Goal: Task Accomplishment & Management: Use online tool/utility

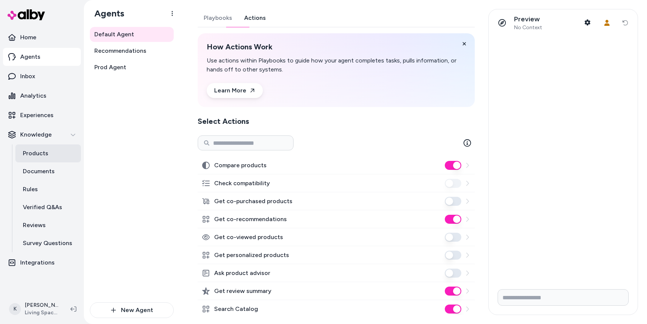
click at [39, 152] on p "Products" at bounding box center [35, 153] width 25 height 9
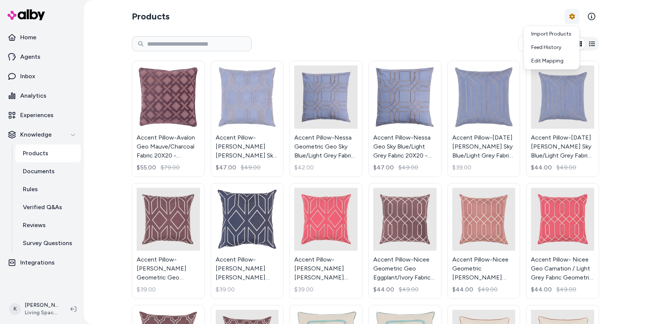
click at [568, 16] on html "Home Agents Inbox Analytics Experiences Knowledge Products Documents Rules Veri…" at bounding box center [323, 162] width 647 height 324
click at [552, 60] on link "Edit Mapping" at bounding box center [551, 60] width 52 height 13
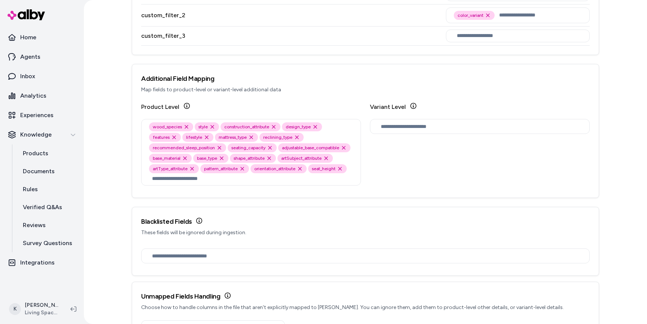
scroll to position [1001, 0]
click at [38, 57] on p "Agents" at bounding box center [30, 56] width 20 height 9
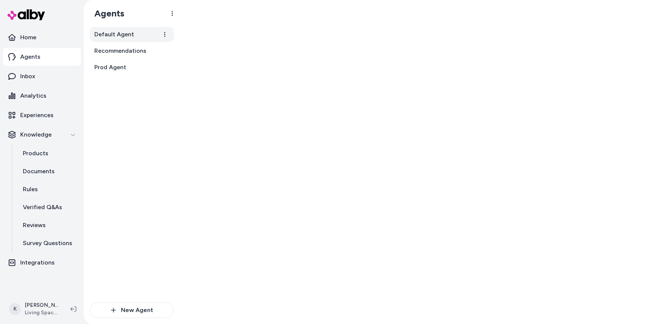
click at [120, 32] on span "Default Agent" at bounding box center [114, 34] width 40 height 9
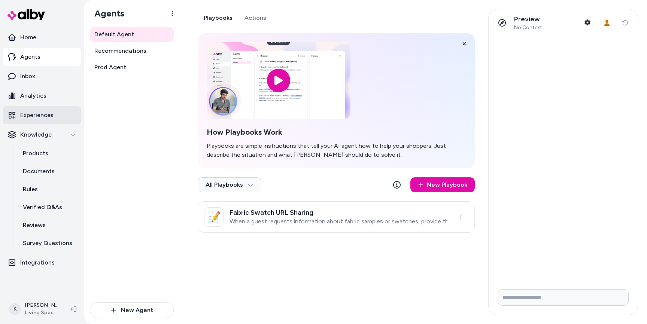
click at [32, 113] on p "Experiences" at bounding box center [36, 115] width 33 height 9
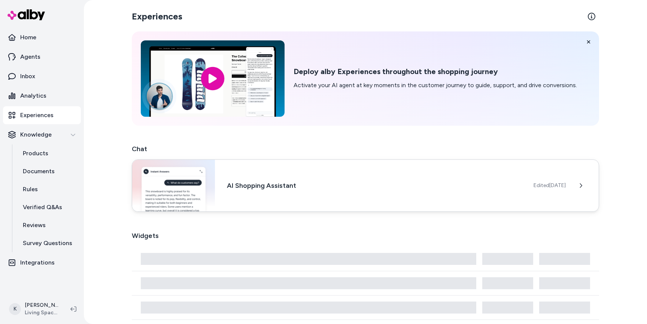
click at [296, 179] on div "AI Shopping Assistant Edited Sep 19, 2025" at bounding box center [365, 186] width 467 height 52
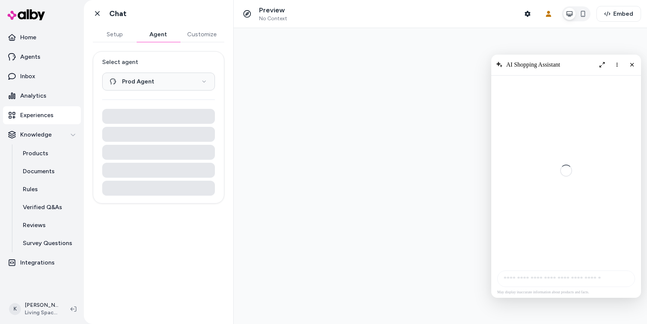
click at [164, 37] on button "Agent" at bounding box center [157, 34] width 43 height 15
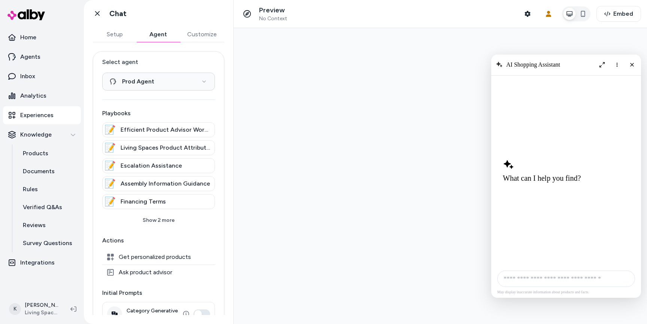
click at [49, 111] on p "Experiences" at bounding box center [36, 115] width 33 height 9
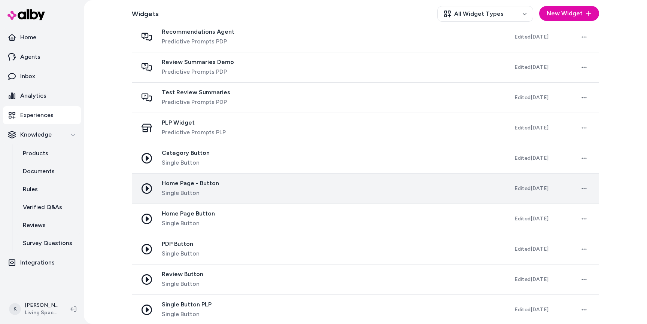
scroll to position [358, 0]
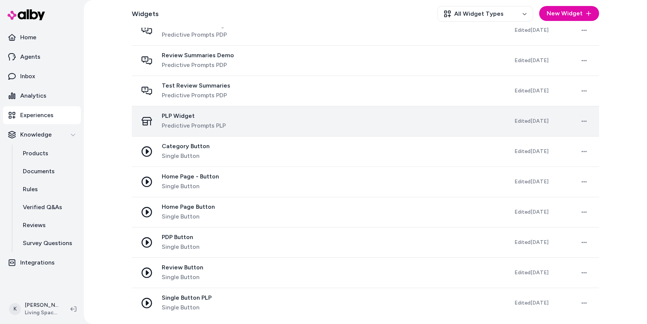
click at [217, 127] on span "Predictive Prompts PLP" at bounding box center [194, 125] width 64 height 9
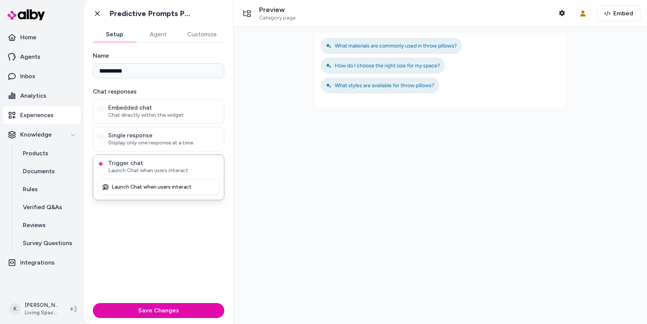
click at [277, 15] on span "Category page" at bounding box center [277, 18] width 36 height 7
click at [563, 12] on icon "button" at bounding box center [562, 13] width 6 height 6
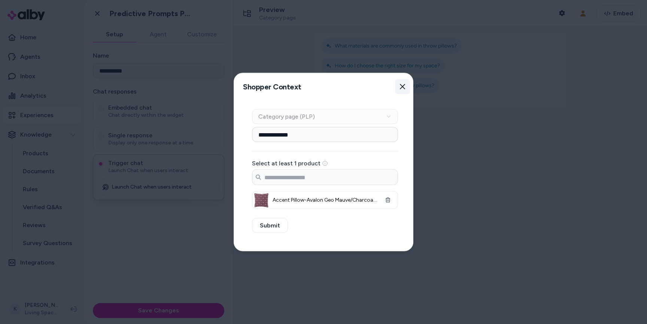
click at [401, 91] on button "Close" at bounding box center [402, 86] width 15 height 15
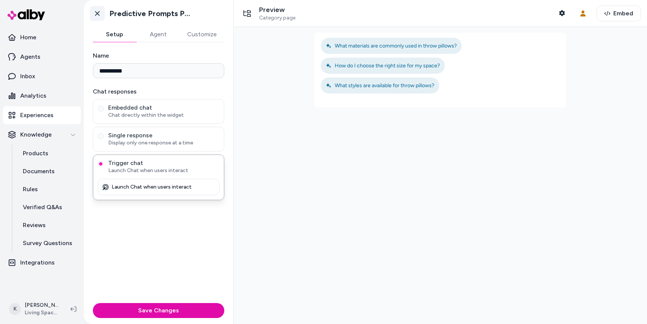
click at [96, 15] on icon at bounding box center [97, 13] width 4 height 5
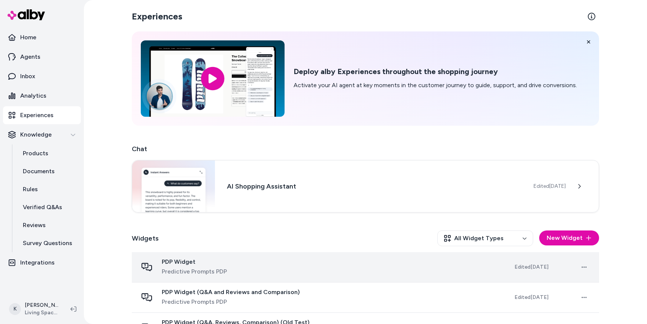
scroll to position [26, 0]
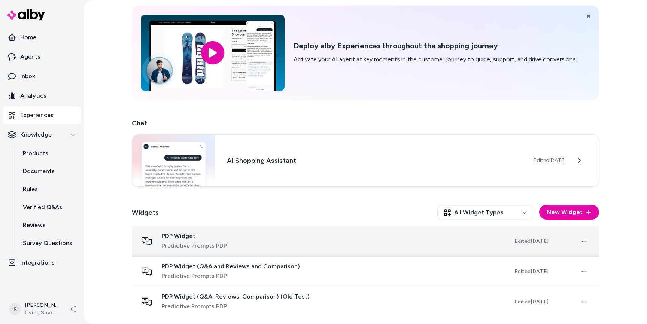
click at [466, 248] on div "PDP Widget Predictive Prompts PDP" at bounding box center [320, 242] width 365 height 18
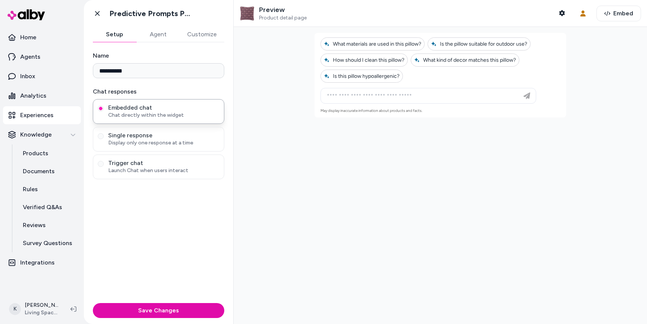
click at [86, 10] on div "Go back Predictive Prompts PDP" at bounding box center [158, 13] width 149 height 27
click at [101, 10] on link "Go back" at bounding box center [97, 13] width 15 height 15
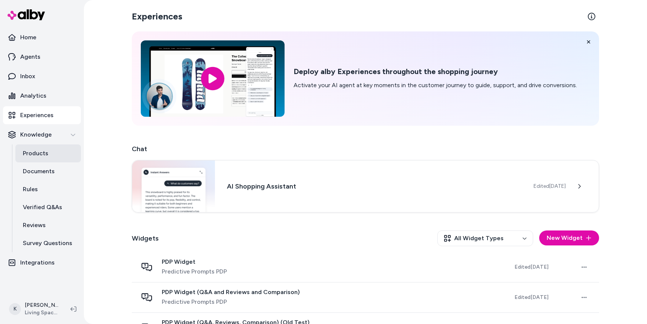
click at [49, 157] on link "Products" at bounding box center [48, 154] width 66 height 18
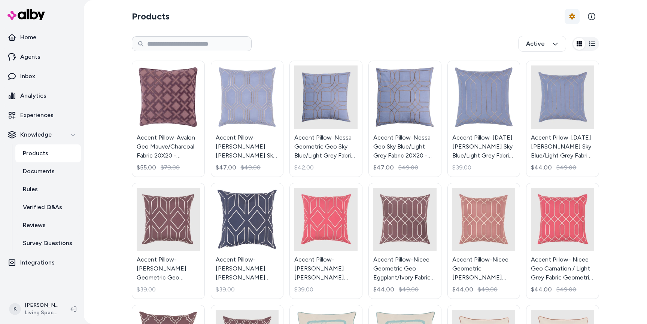
click at [565, 21] on html "Home Agents Inbox Analytics Experiences Knowledge Products Documents Rules Veri…" at bounding box center [323, 162] width 647 height 324
click at [546, 61] on link "Edit Mapping" at bounding box center [551, 60] width 52 height 13
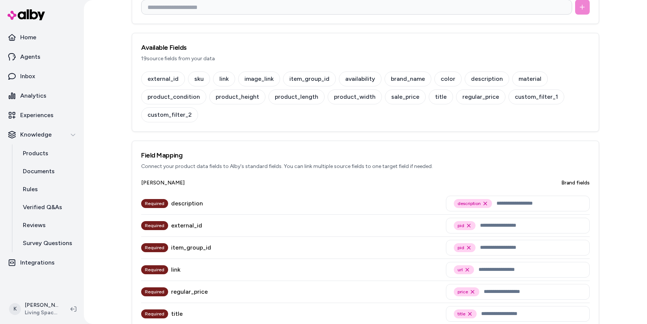
scroll to position [119, 0]
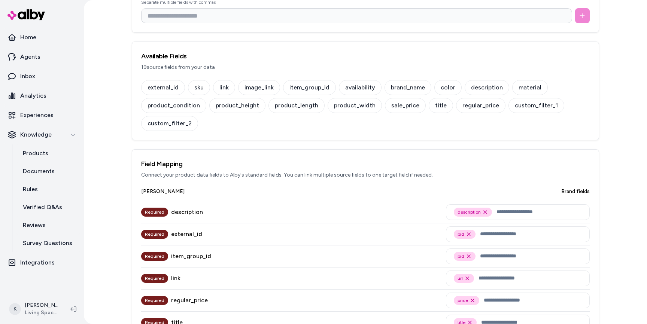
click at [292, 130] on div "external_id sku link image_link item_group_id availability brand_name color des…" at bounding box center [365, 105] width 449 height 51
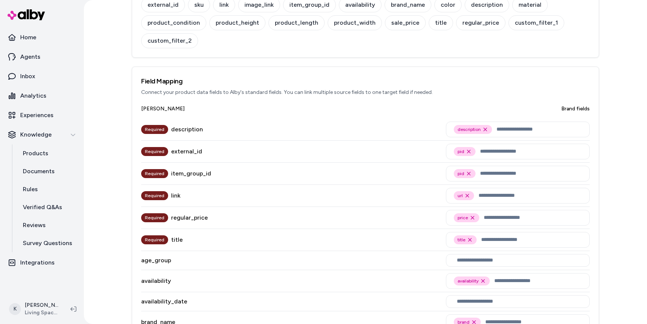
scroll to position [0, 0]
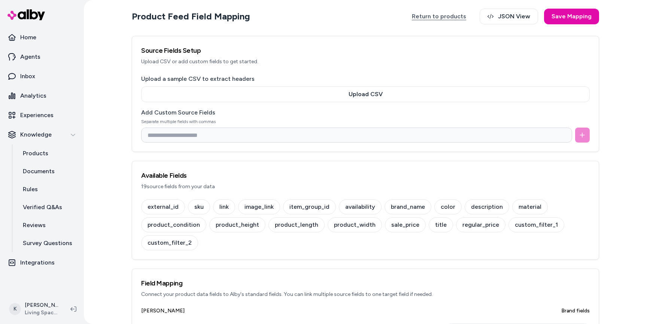
click at [441, 18] on link "Return to products" at bounding box center [438, 17] width 69 height 16
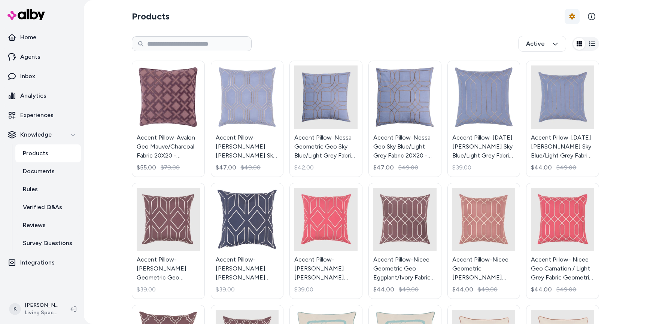
click at [574, 17] on html "Home Agents Inbox Analytics Experiences Knowledge Products Documents Rules Veri…" at bounding box center [323, 162] width 647 height 324
click at [555, 44] on div "Feed History" at bounding box center [551, 47] width 52 height 13
